Goal: Transaction & Acquisition: Obtain resource

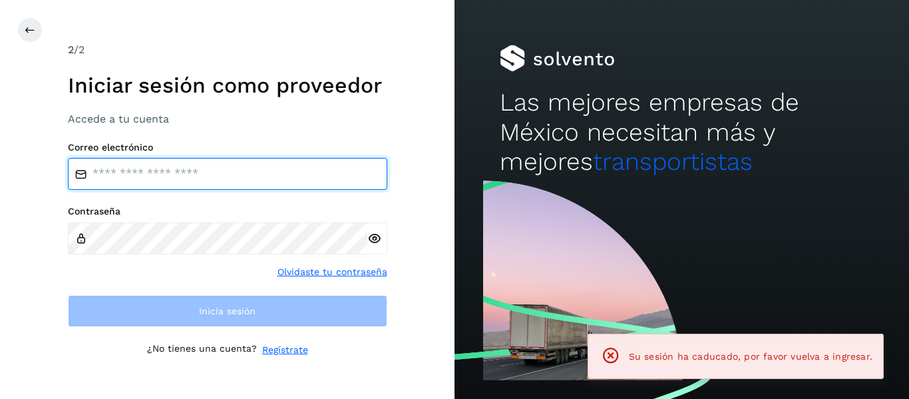
click at [155, 174] on input "email" at bounding box center [227, 174] width 319 height 32
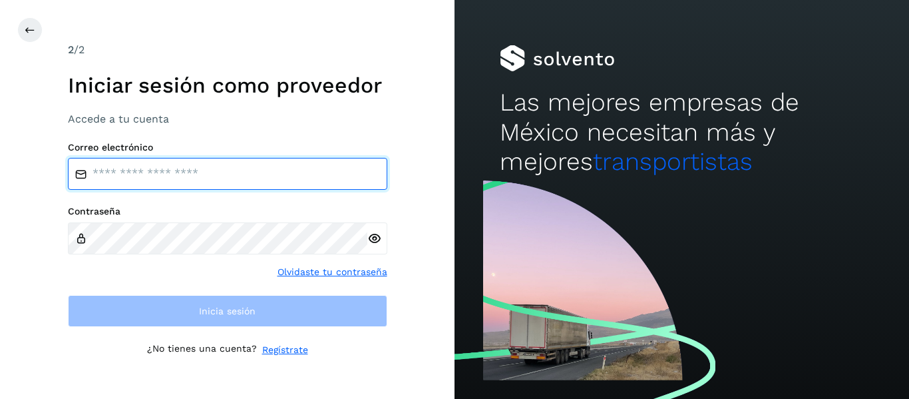
type input "**********"
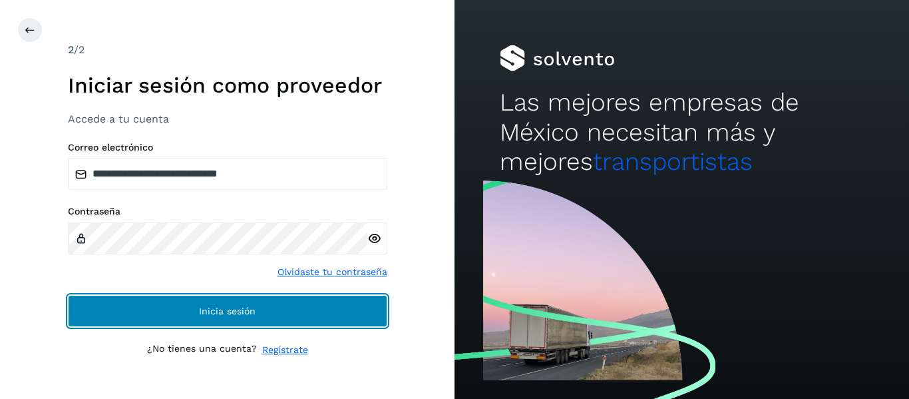
click at [228, 311] on span "Inicia sesión" at bounding box center [227, 310] width 57 height 9
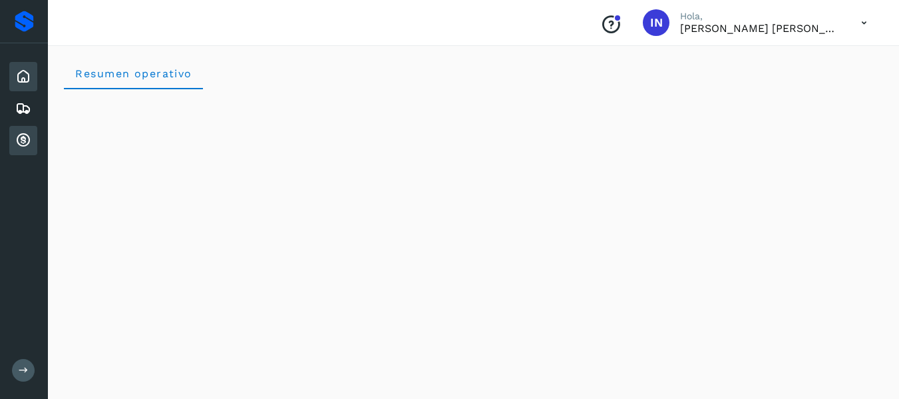
click at [20, 136] on icon at bounding box center [23, 140] width 16 height 16
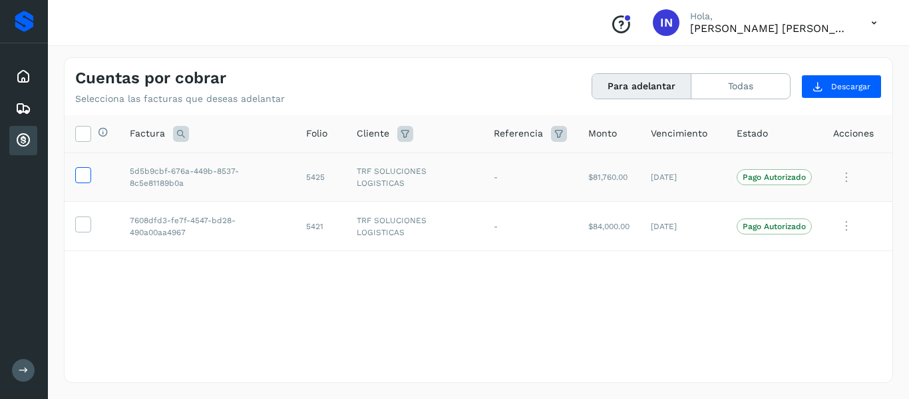
click at [87, 172] on icon at bounding box center [83, 174] width 14 height 14
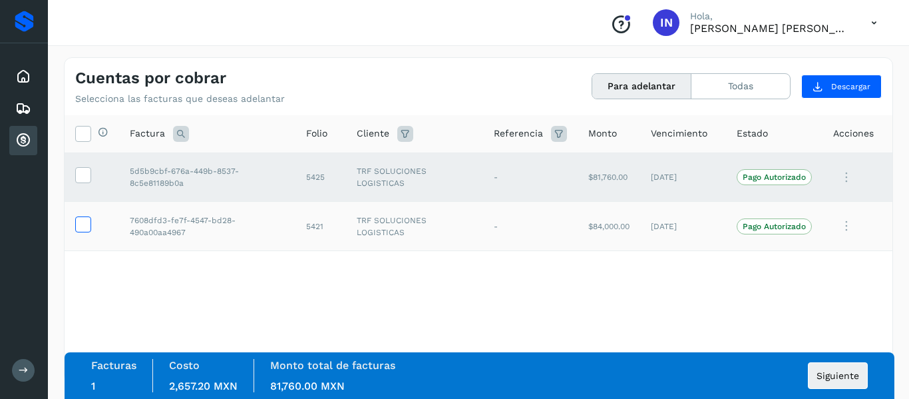
click at [84, 221] on icon at bounding box center [83, 223] width 14 height 14
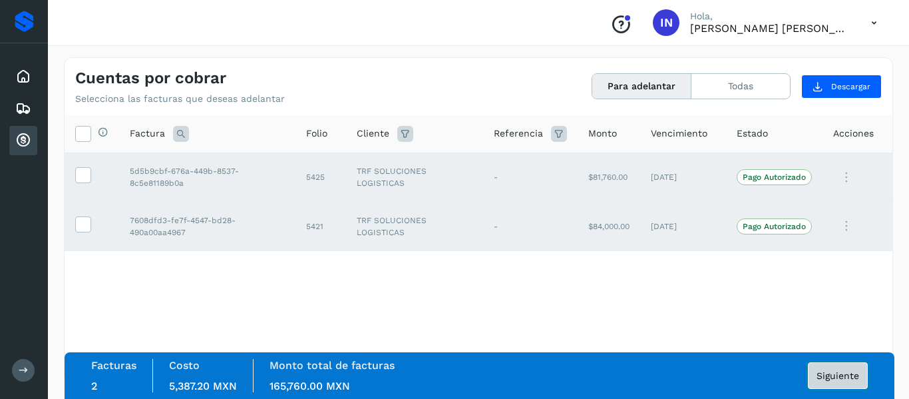
click at [849, 371] on span "Siguiente" at bounding box center [838, 375] width 43 height 9
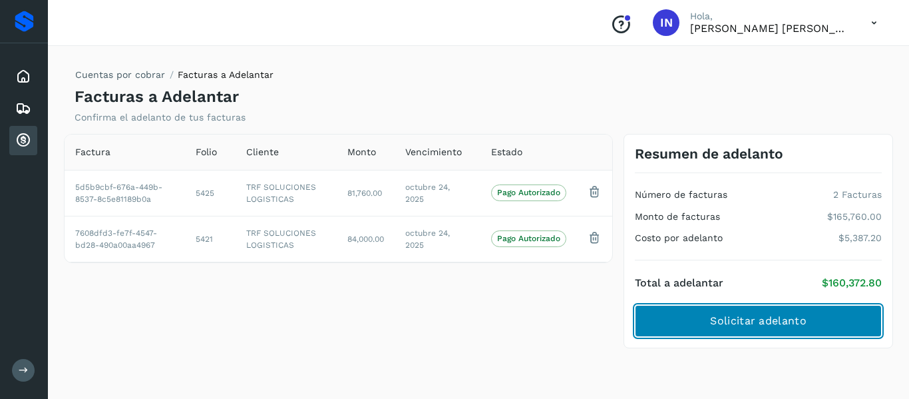
click at [777, 324] on span "Solicitar adelanto" at bounding box center [758, 320] width 96 height 15
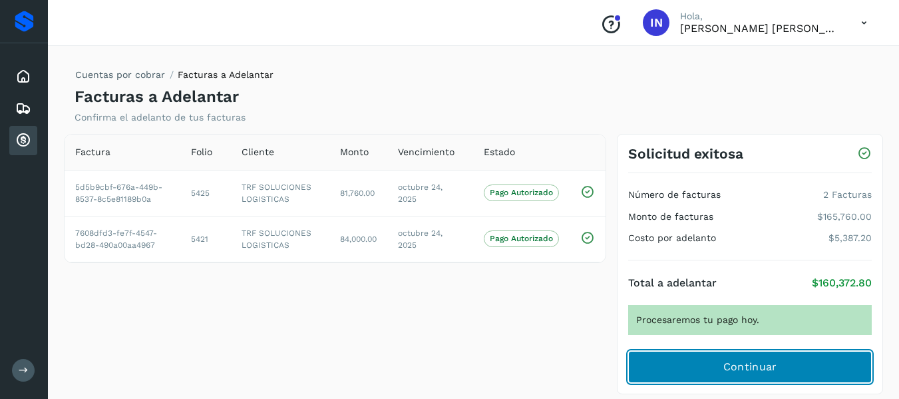
click at [726, 372] on span "Continuar" at bounding box center [750, 366] width 54 height 15
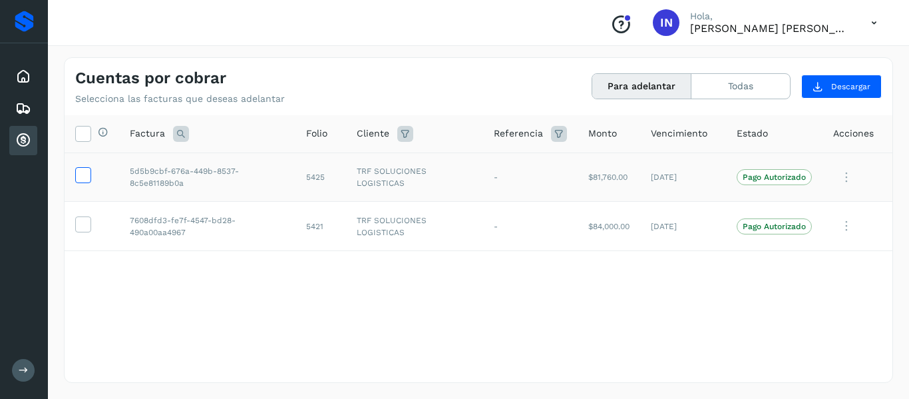
click at [82, 175] on icon at bounding box center [83, 174] width 14 height 14
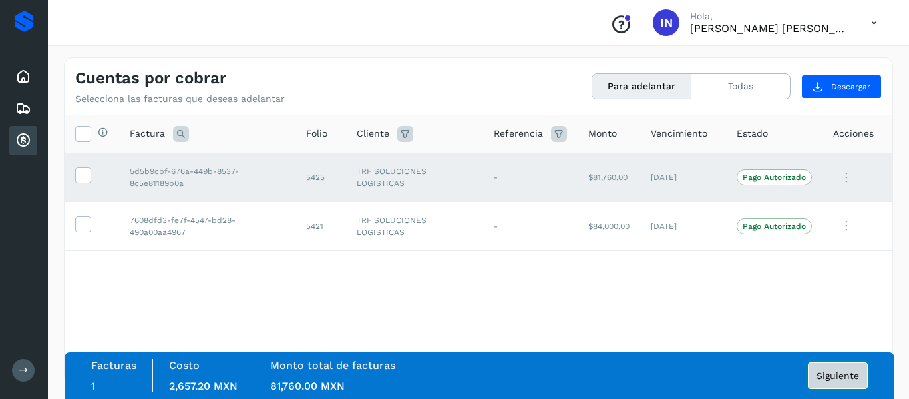
click at [838, 371] on span "Siguiente" at bounding box center [838, 375] width 43 height 9
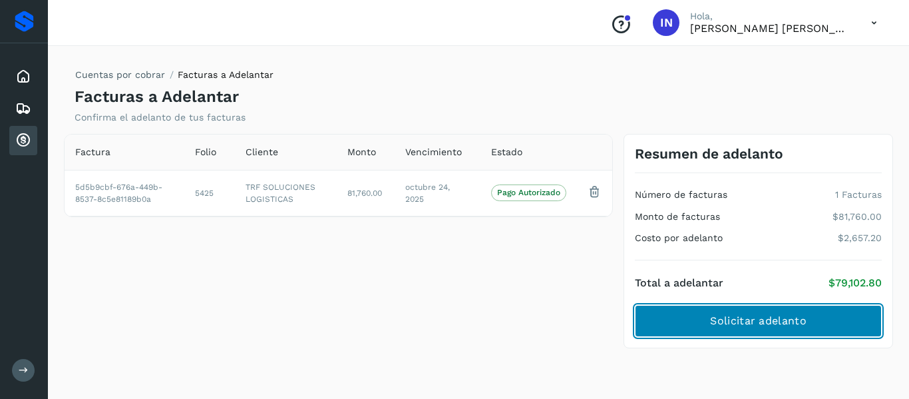
click at [803, 318] on span "Solicitar adelanto" at bounding box center [758, 320] width 96 height 15
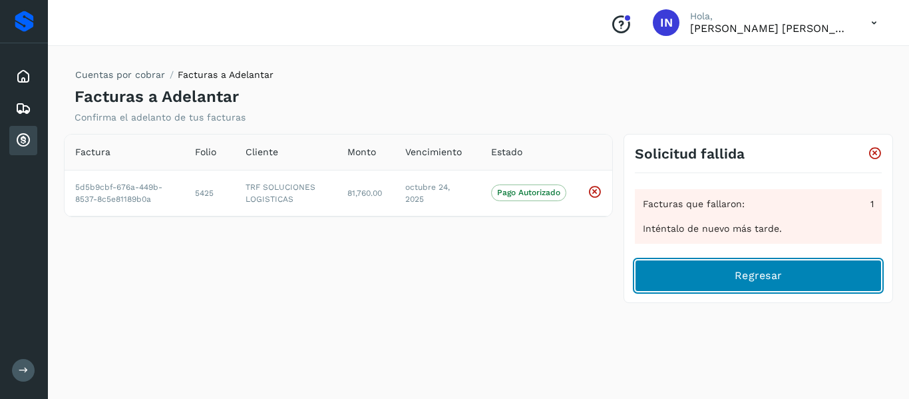
click at [761, 280] on span "Regresar" at bounding box center [758, 275] width 47 height 15
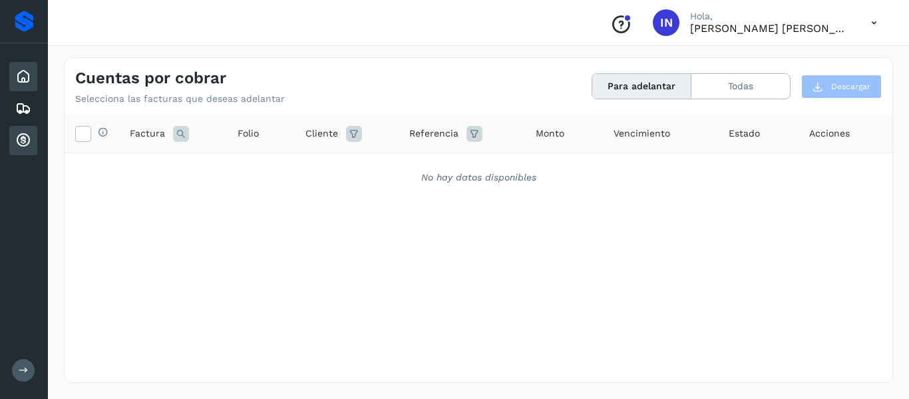
click at [20, 81] on icon at bounding box center [23, 77] width 16 height 16
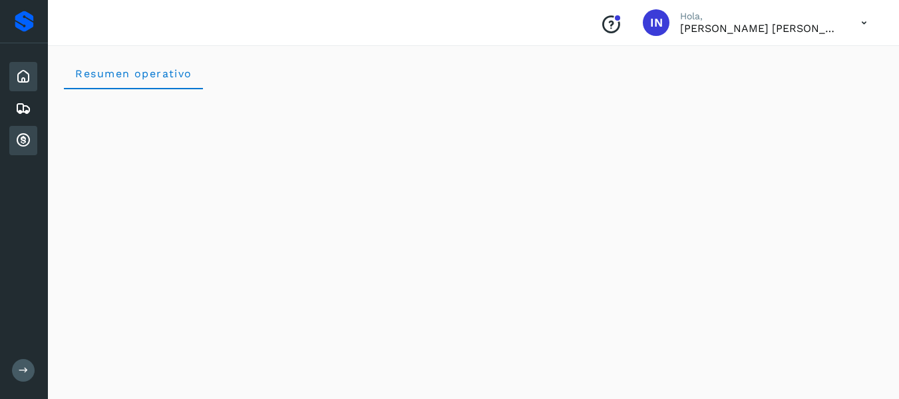
click at [25, 140] on icon at bounding box center [23, 140] width 16 height 16
